Goal: Task Accomplishment & Management: Manage account settings

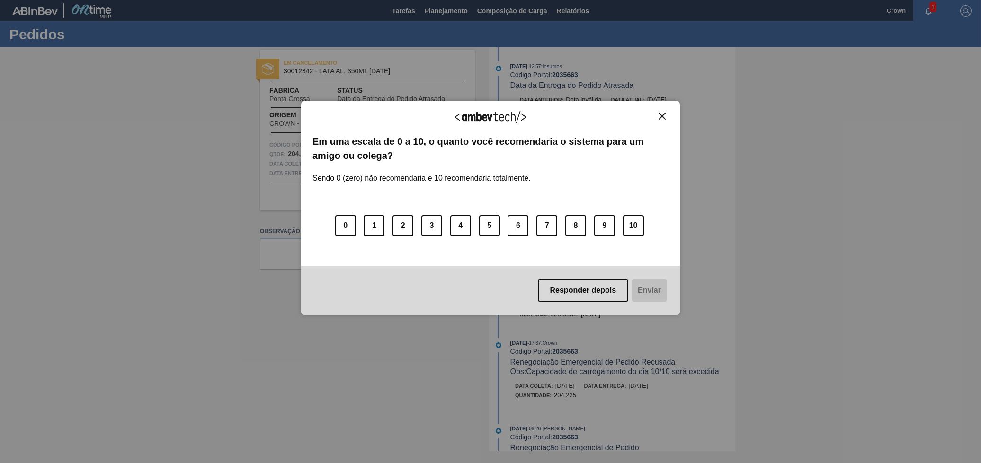
click at [659, 118] on img "Close" at bounding box center [661, 116] width 7 height 7
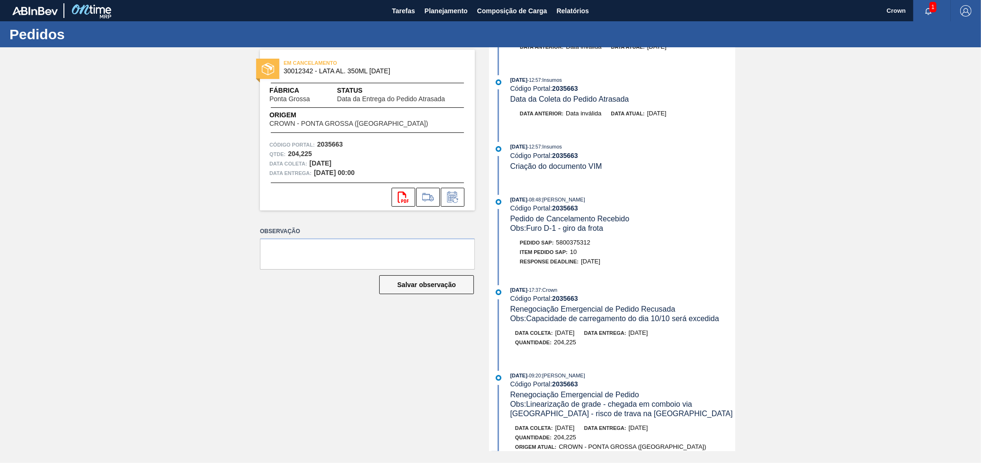
scroll to position [53, 0]
click at [450, 18] on button "Planejamento" at bounding box center [446, 10] width 53 height 21
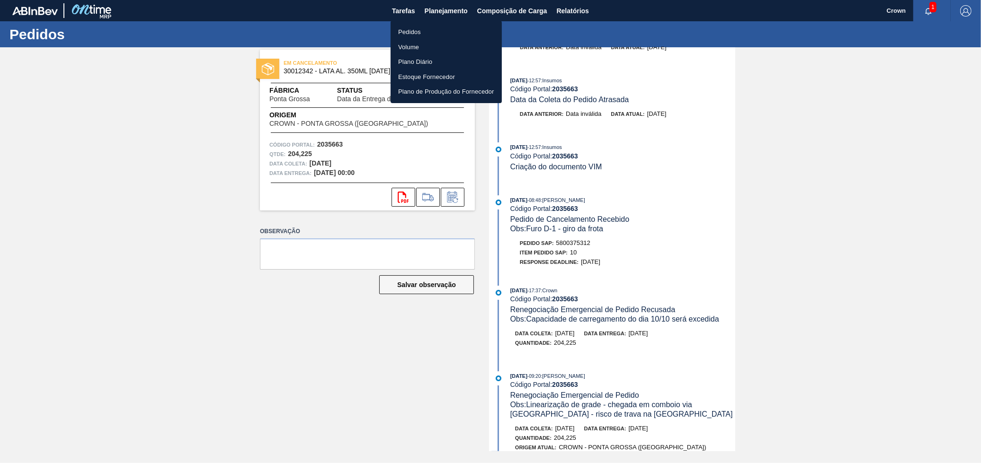
click at [414, 33] on li "Pedidos" at bounding box center [445, 32] width 111 height 15
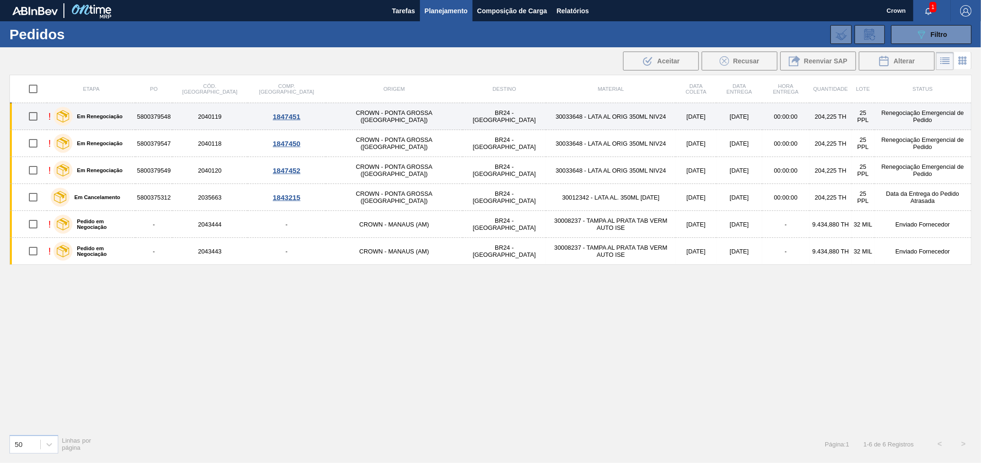
click at [546, 123] on td "30033648 - LATA AL ORIG 350ML NIV24" at bounding box center [611, 116] width 130 height 27
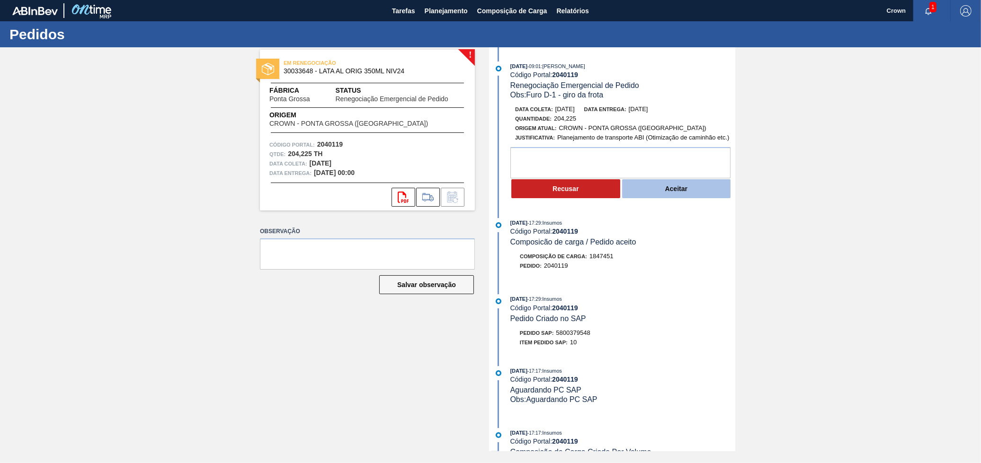
click at [678, 191] on button "Aceitar" at bounding box center [676, 188] width 109 height 19
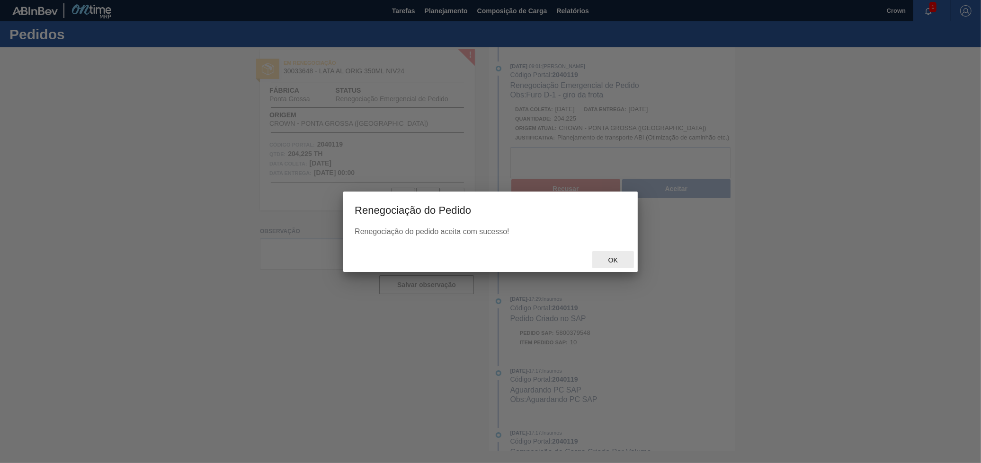
click at [610, 253] on div at bounding box center [490, 255] width 981 height 416
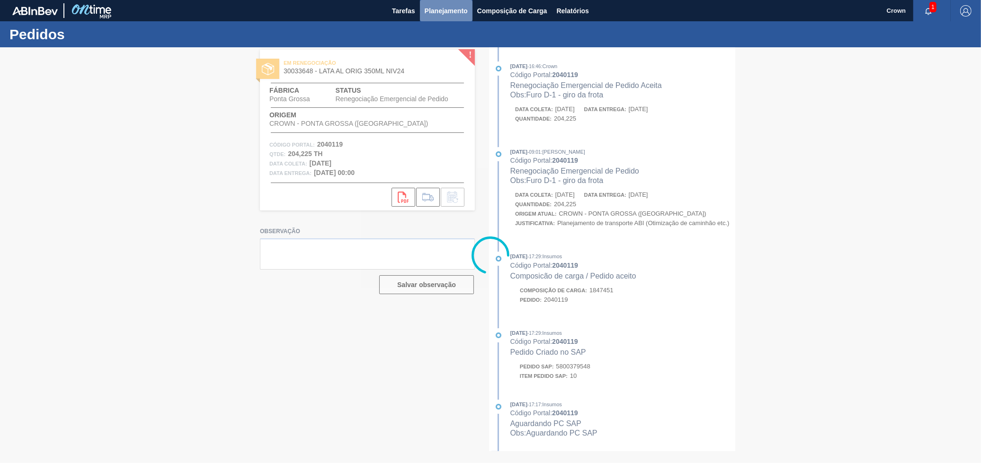
click at [456, 14] on span "Planejamento" at bounding box center [446, 10] width 43 height 11
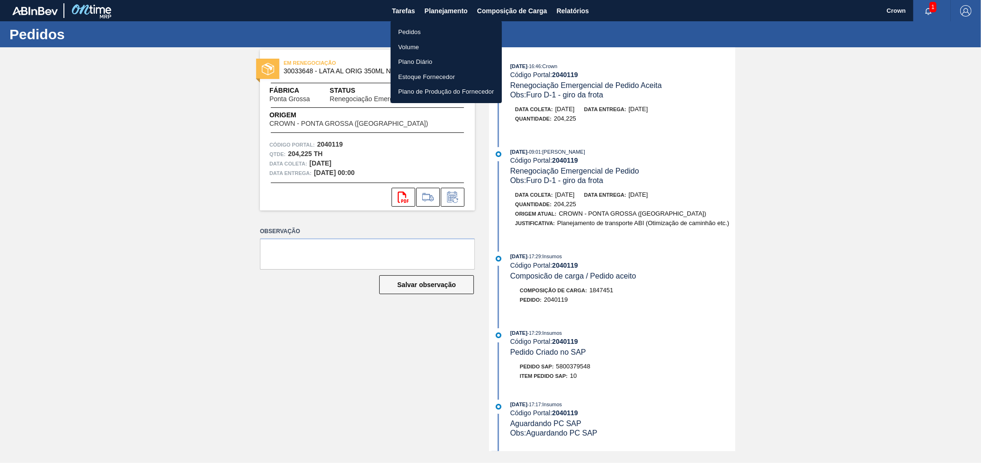
click at [445, 32] on li "Pedidos" at bounding box center [445, 32] width 111 height 15
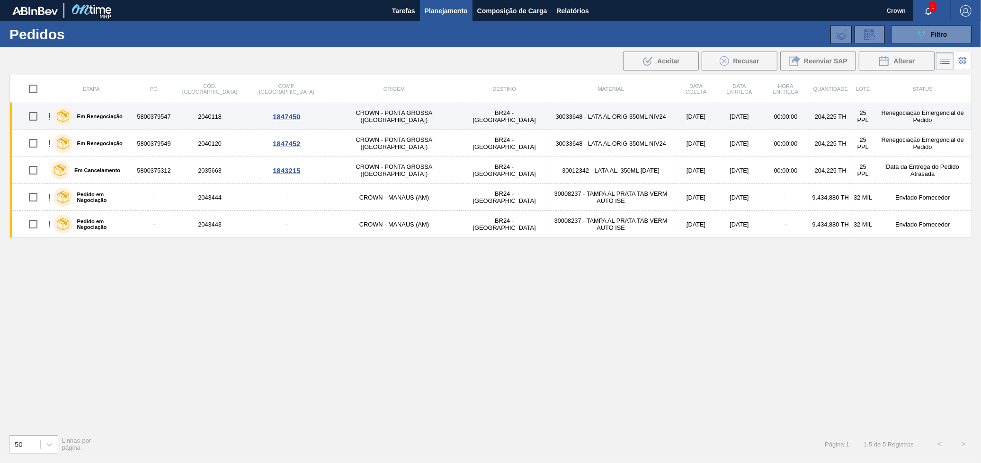
click at [546, 115] on td "30033648 - LATA AL ORIG 350ML NIV24" at bounding box center [611, 116] width 130 height 27
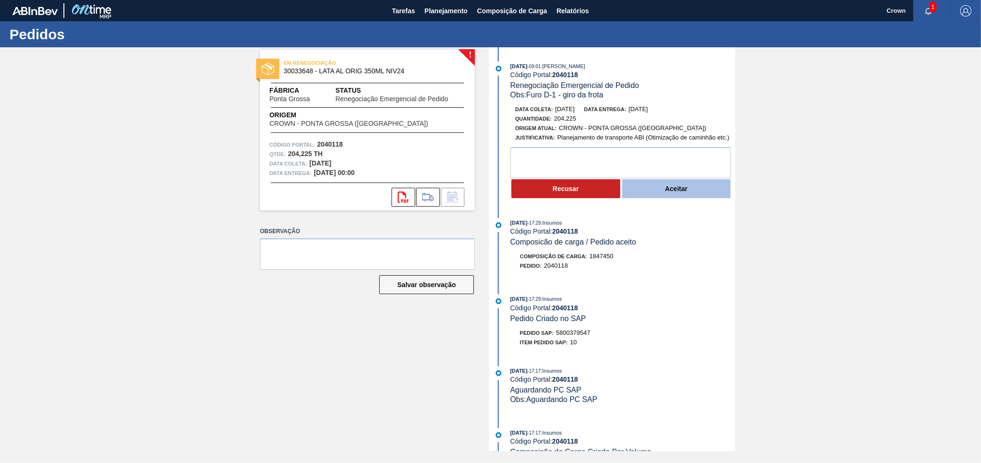
click at [628, 182] on button "Aceitar" at bounding box center [676, 188] width 109 height 19
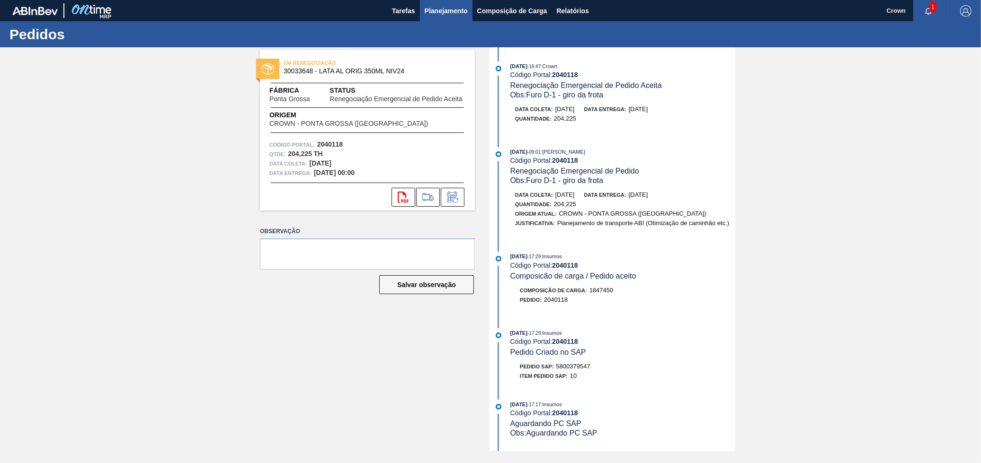
click at [443, 11] on span "Planejamento" at bounding box center [446, 10] width 43 height 11
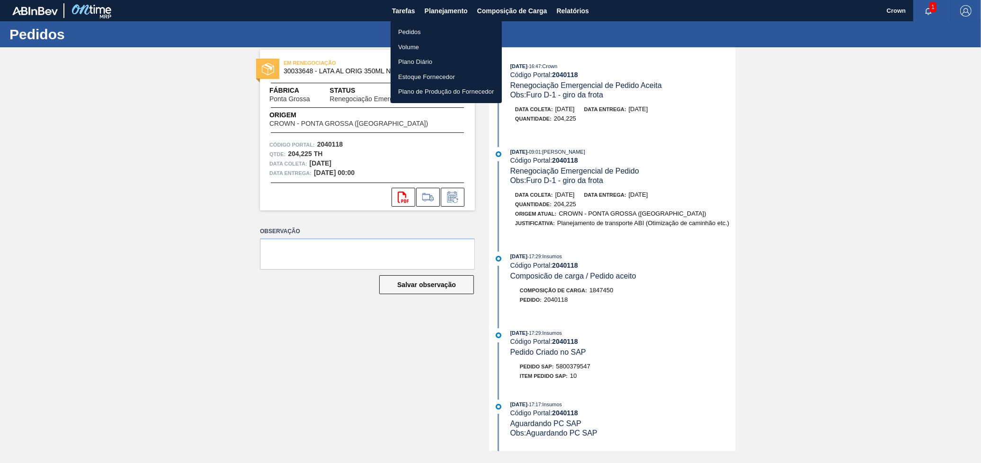
click at [446, 29] on li "Pedidos" at bounding box center [445, 32] width 111 height 15
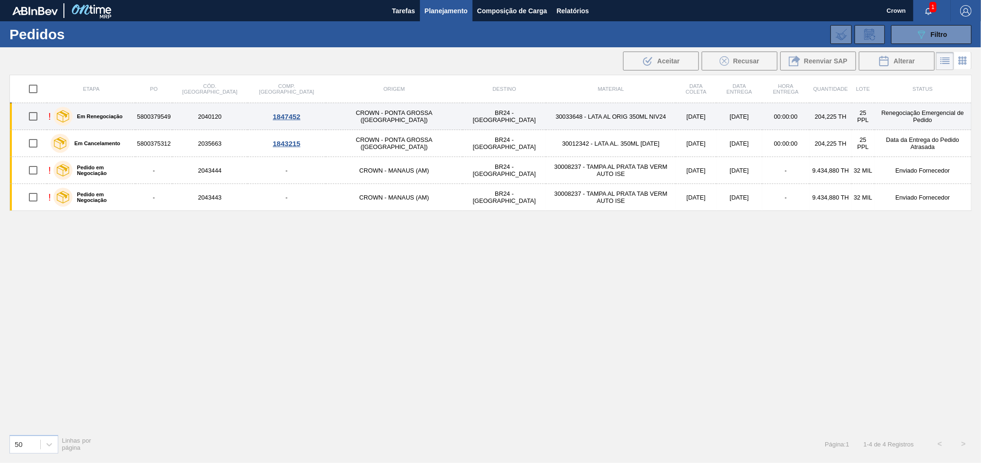
click at [762, 112] on td "00:00:00" at bounding box center [785, 116] width 47 height 27
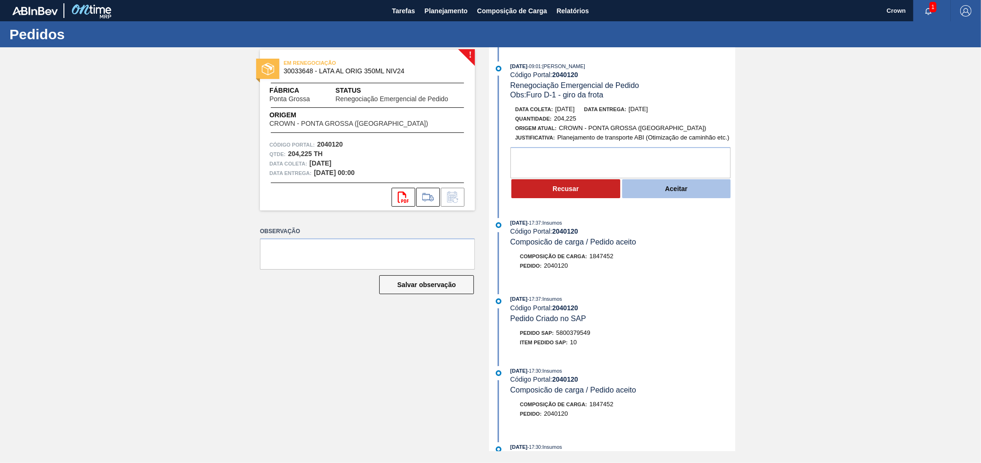
click at [646, 184] on button "Aceitar" at bounding box center [676, 188] width 109 height 19
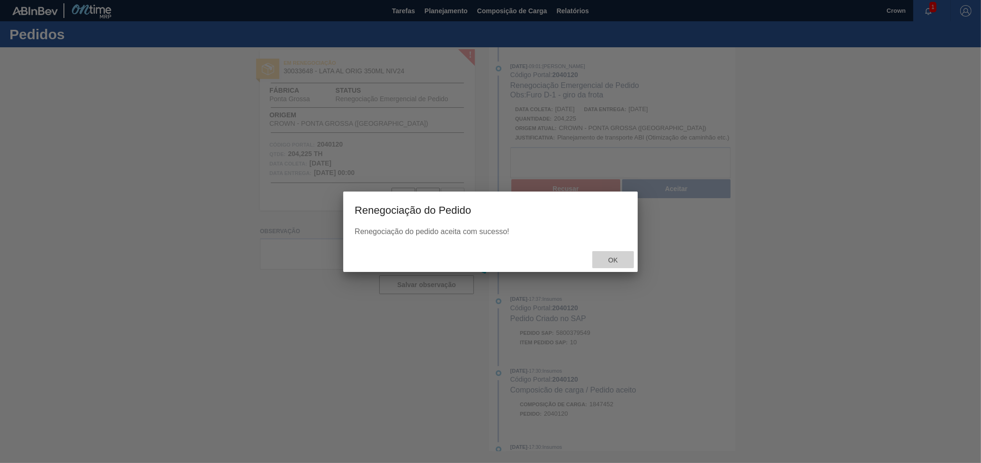
click at [615, 257] on span "Ok" at bounding box center [613, 261] width 25 height 8
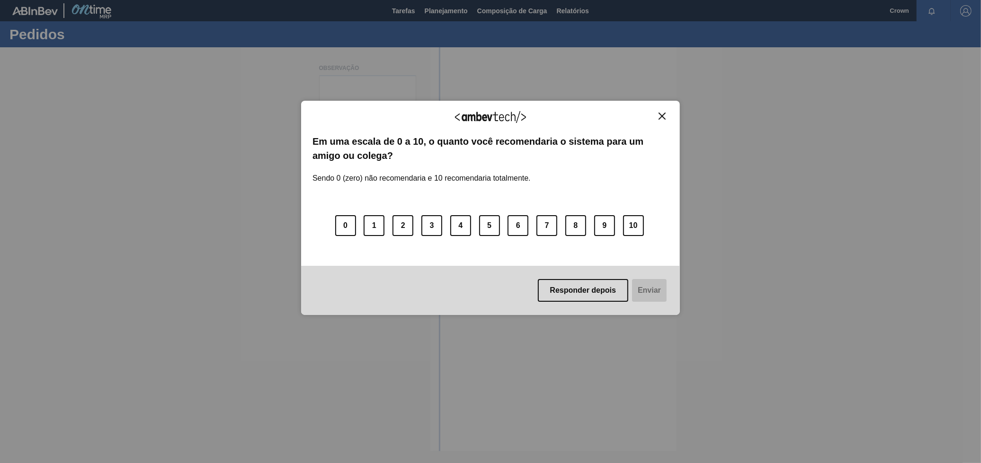
click at [664, 118] on img "Close" at bounding box center [661, 116] width 7 height 7
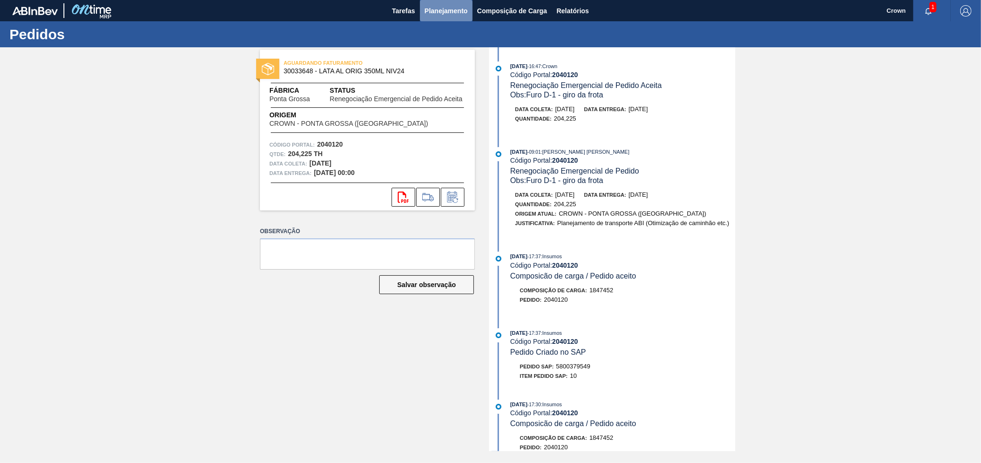
click at [452, 8] on span "Planejamento" at bounding box center [446, 10] width 43 height 11
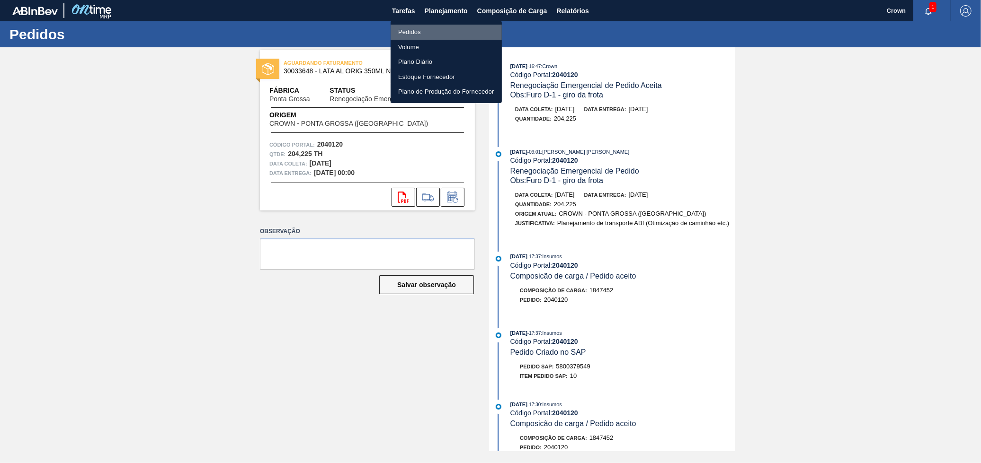
click at [405, 34] on li "Pedidos" at bounding box center [445, 32] width 111 height 15
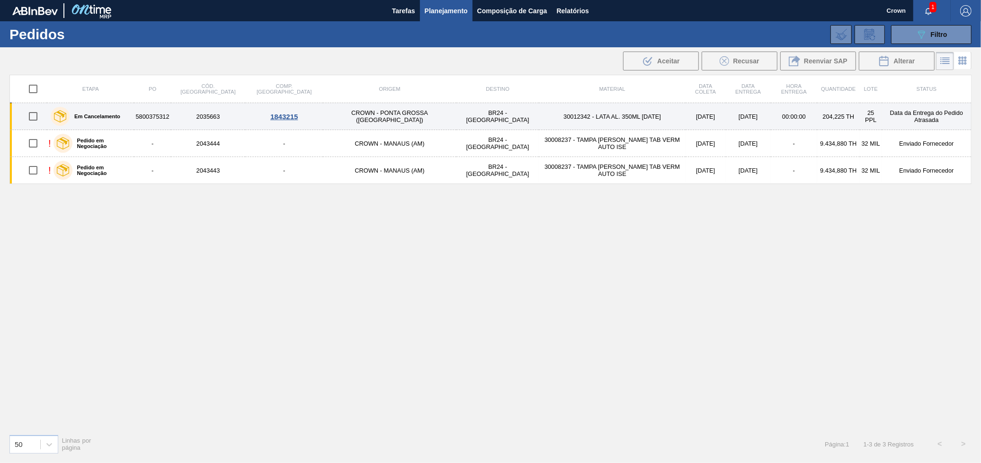
click at [726, 113] on td "[DATE]" at bounding box center [748, 116] width 45 height 27
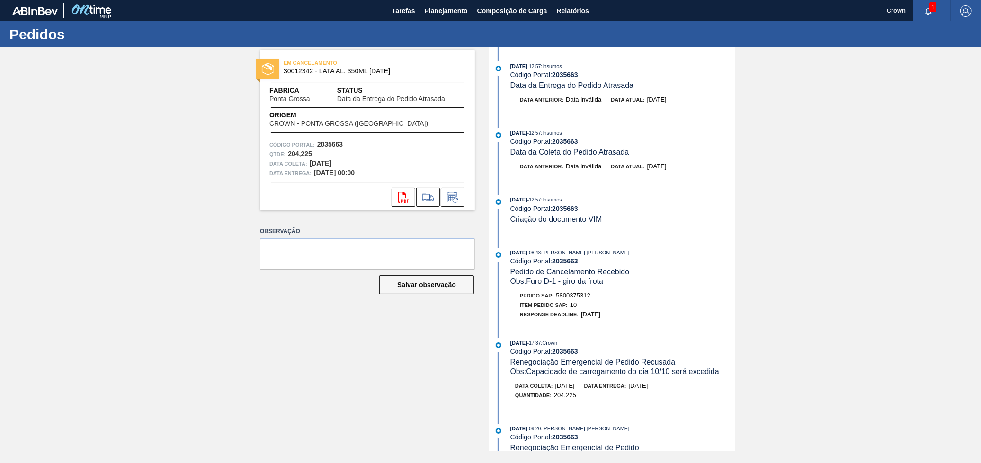
drag, startPoint x: 587, startPoint y: 115, endPoint x: 563, endPoint y: 119, distance: 24.4
click at [587, 116] on div "[DATE] 12:57 : Insumos Código Portal: 2035663 Data da Entrega do Pedido Atrasad…" at bounding box center [613, 249] width 244 height 404
drag, startPoint x: 552, startPoint y: 116, endPoint x: 581, endPoint y: 122, distance: 29.3
click at [553, 117] on div "[DATE] 12:57 : Insumos Código Portal: 2035663 Data da Entrega do Pedido Atrasad…" at bounding box center [613, 249] width 244 height 404
click at [643, 114] on div "[DATE] 12:57 : Insumos Código Portal: 2035663 Data da Entrega do Pedido Atrasad…" at bounding box center [613, 88] width 244 height 53
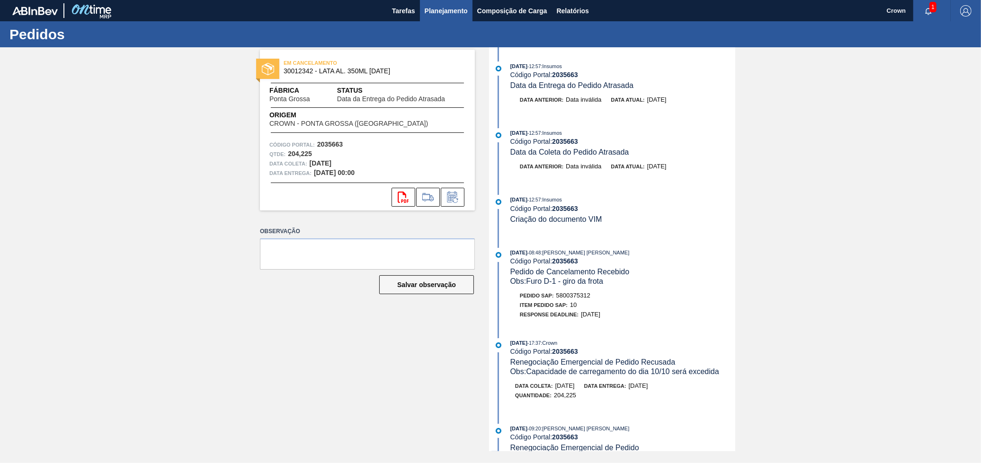
click at [439, 8] on span "Planejamento" at bounding box center [446, 10] width 43 height 11
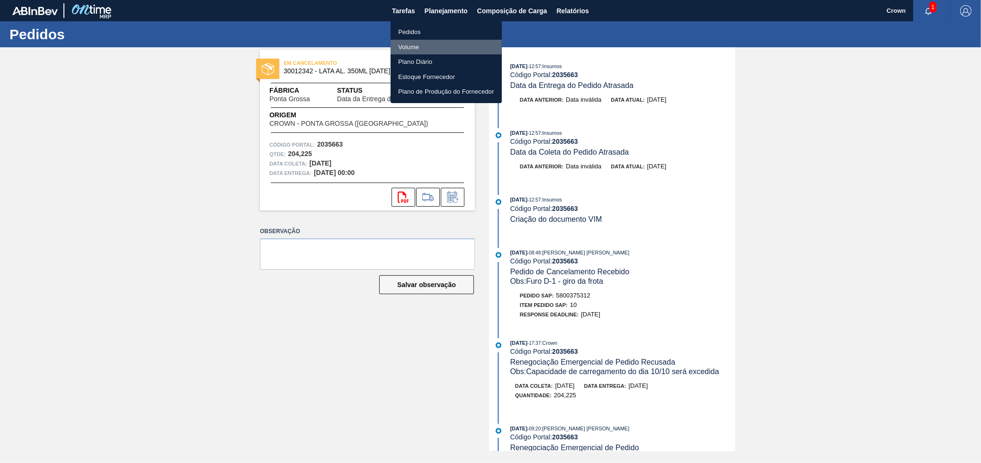
click at [419, 44] on li "Volume" at bounding box center [445, 47] width 111 height 15
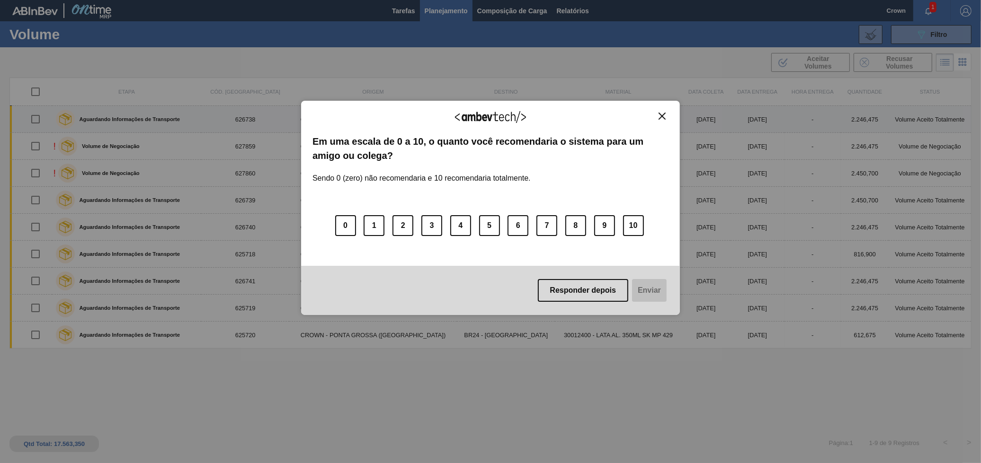
click at [665, 113] on button "Close" at bounding box center [662, 116] width 13 height 8
